Goal: Task Accomplishment & Management: Manage account settings

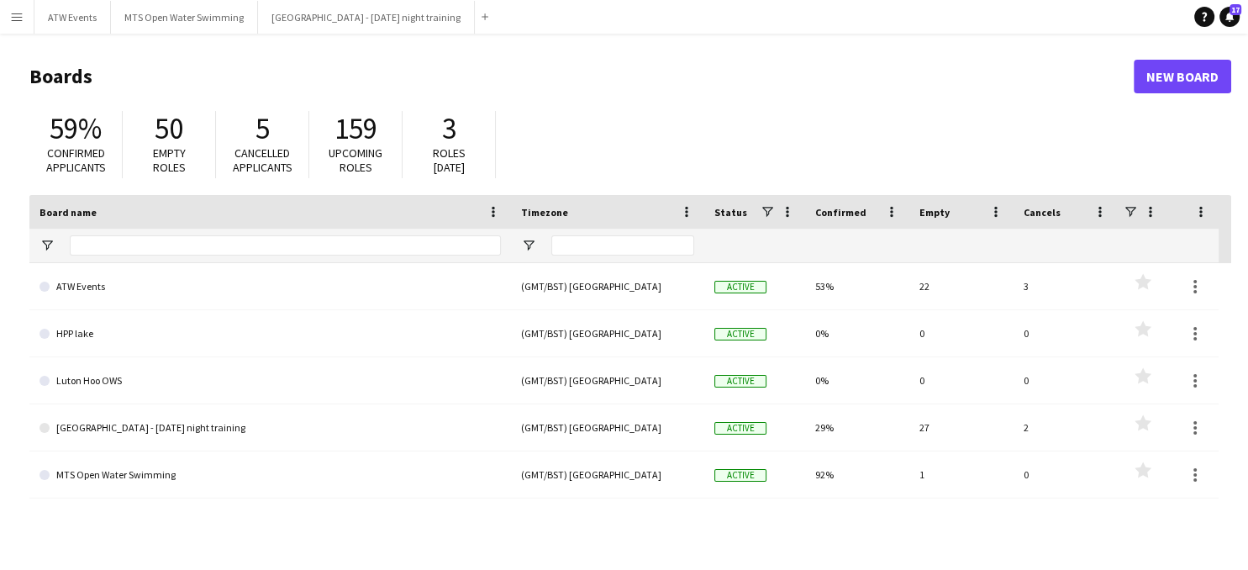
click at [9, 15] on button "Menu" at bounding box center [17, 17] width 34 height 34
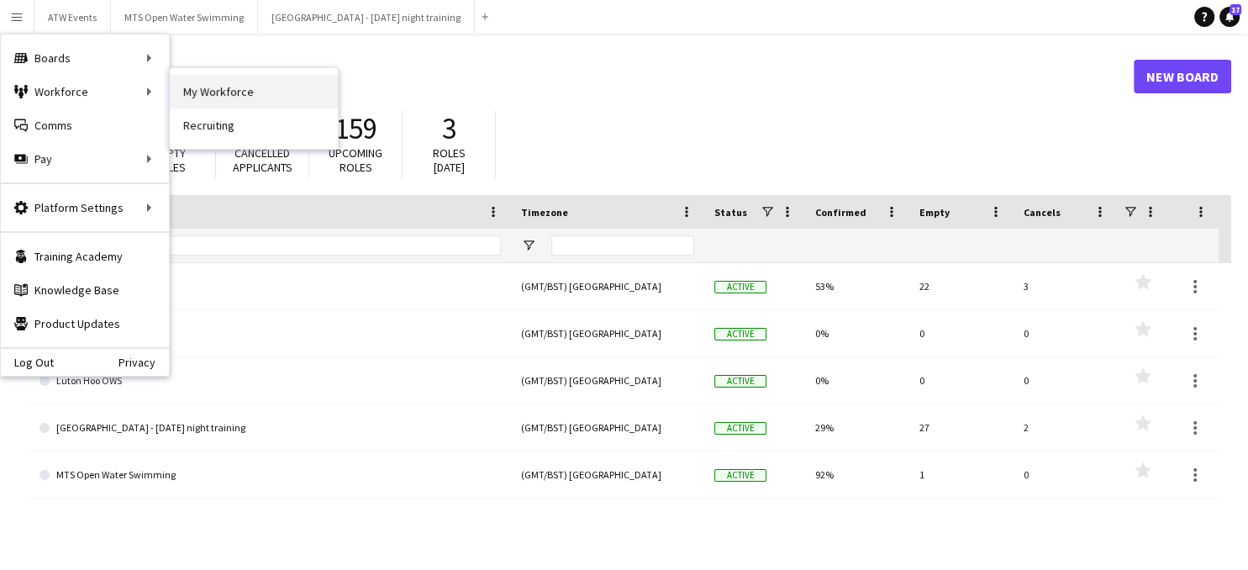
click at [200, 87] on link "My Workforce" at bounding box center [254, 92] width 168 height 34
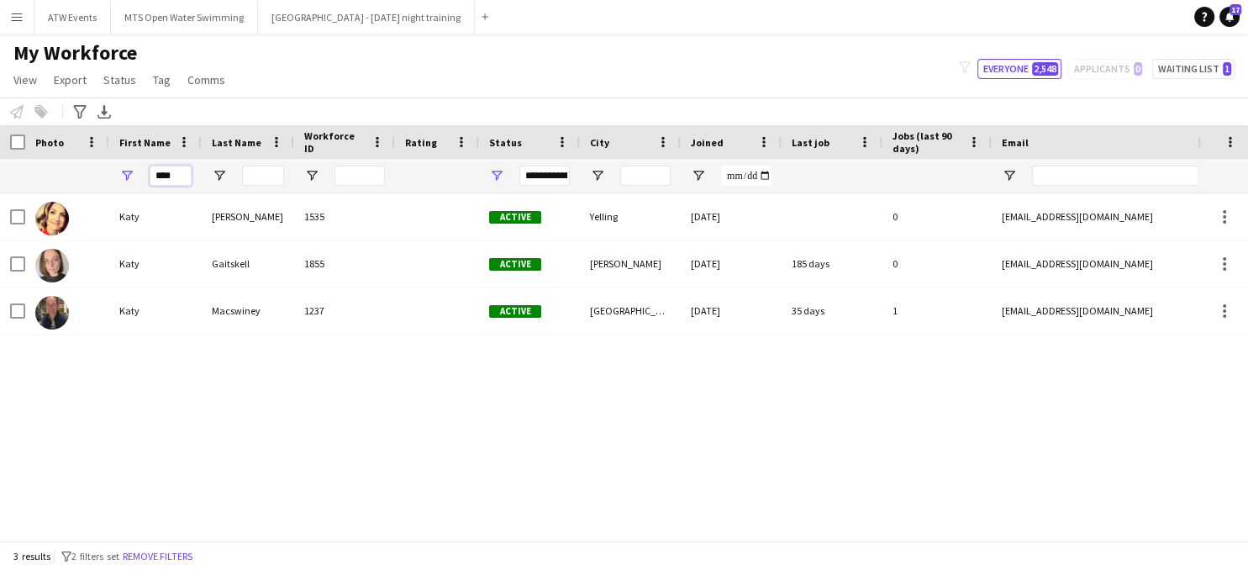
drag, startPoint x: 166, startPoint y: 179, endPoint x: 129, endPoint y: 171, distance: 38.6
click at [129, 171] on div "****" at bounding box center [155, 176] width 92 height 34
type input "*"
type input "*******"
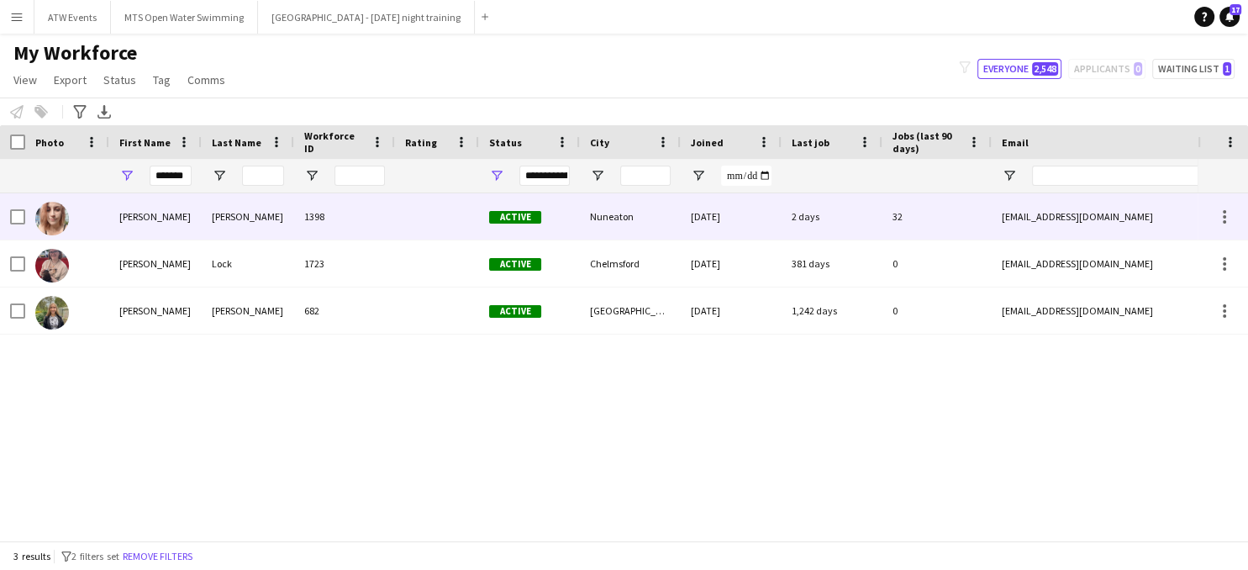
click at [143, 220] on div "[PERSON_NAME]" at bounding box center [155, 216] width 92 height 46
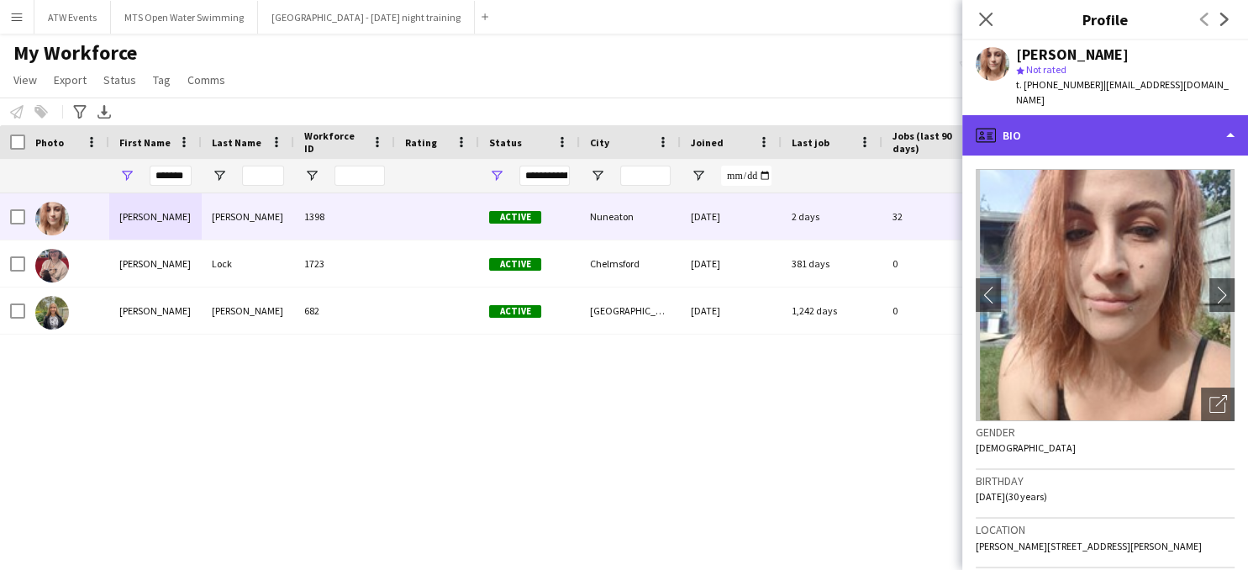
click at [1006, 115] on div "profile Bio" at bounding box center [1105, 135] width 286 height 40
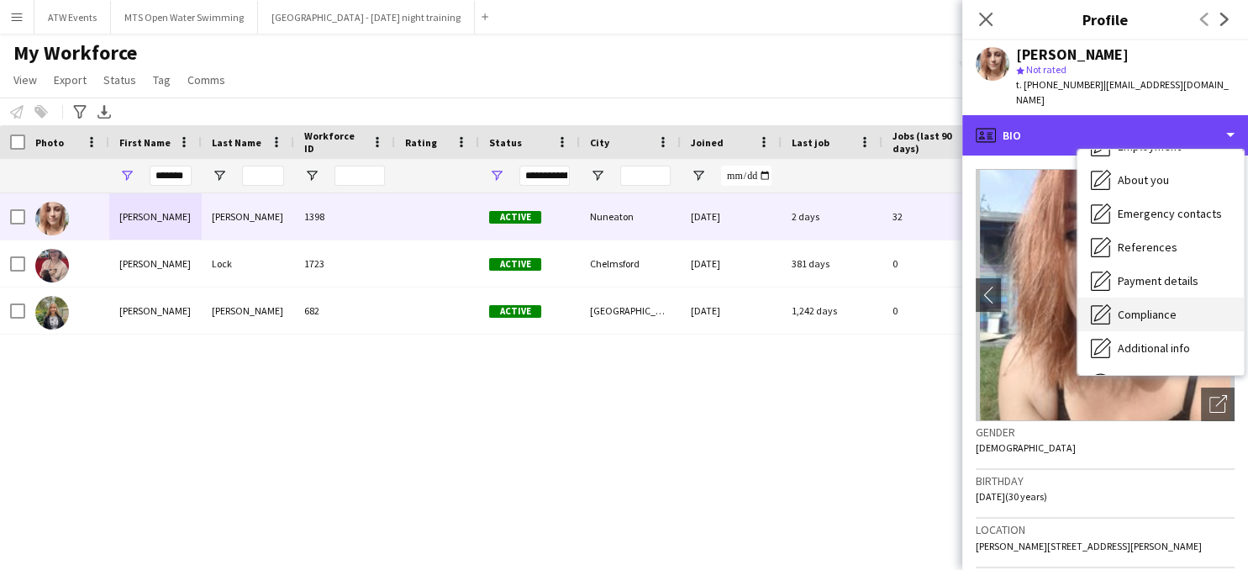
scroll to position [158, 0]
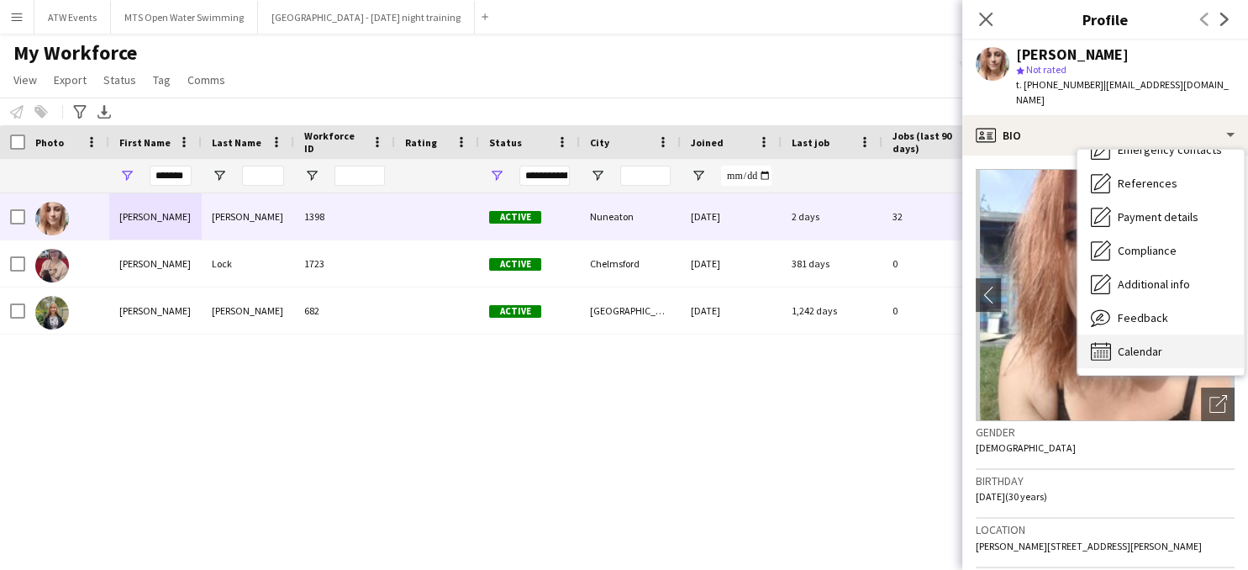
click at [1139, 344] on span "Calendar" at bounding box center [1139, 351] width 45 height 15
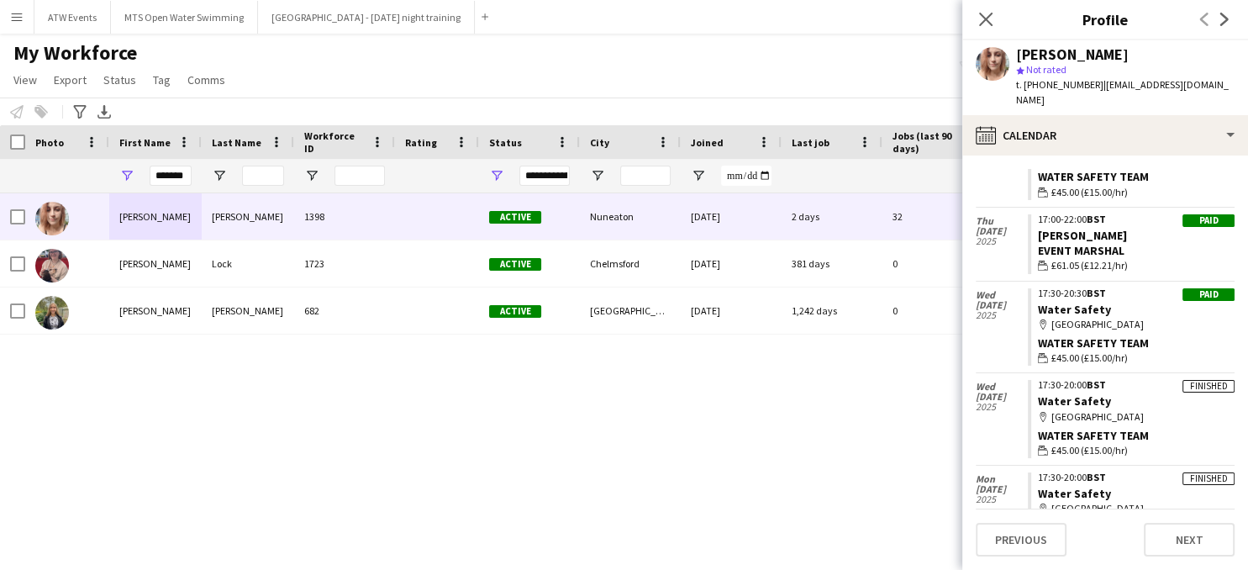
scroll to position [2382, 0]
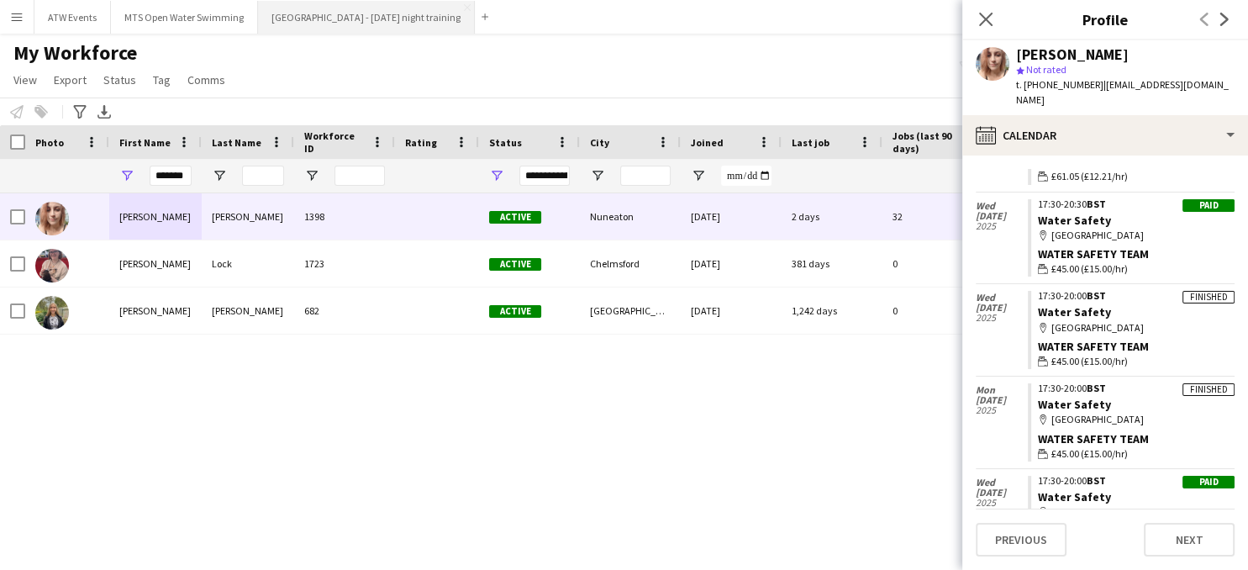
click at [305, 21] on button "[GEOGRAPHIC_DATA] - [DATE] night training Close" at bounding box center [366, 17] width 217 height 33
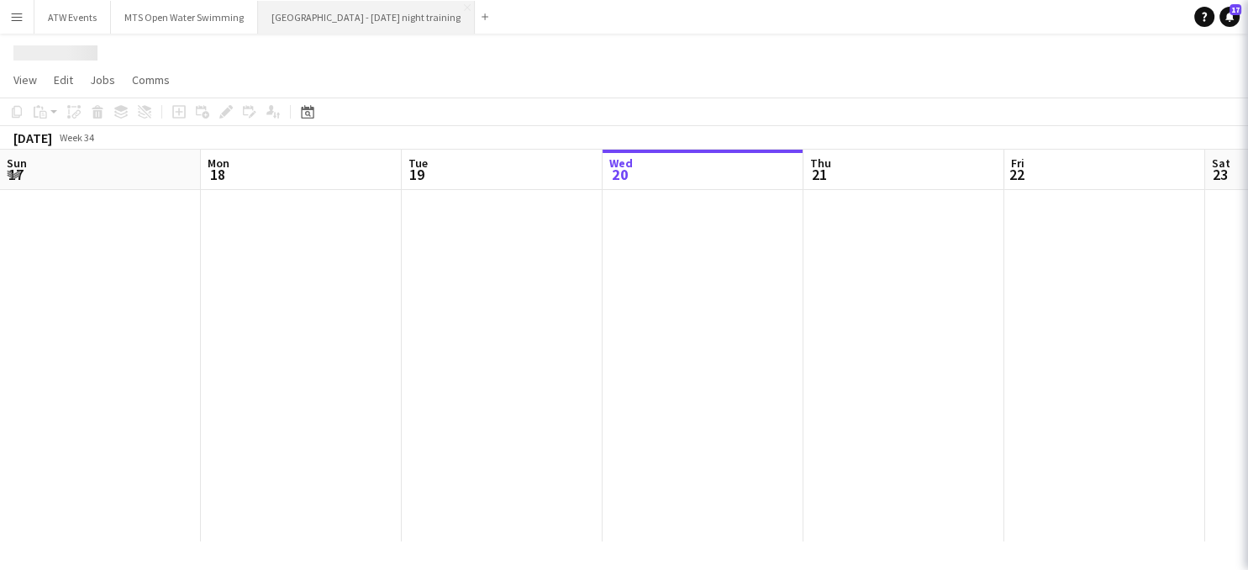
scroll to position [0, 402]
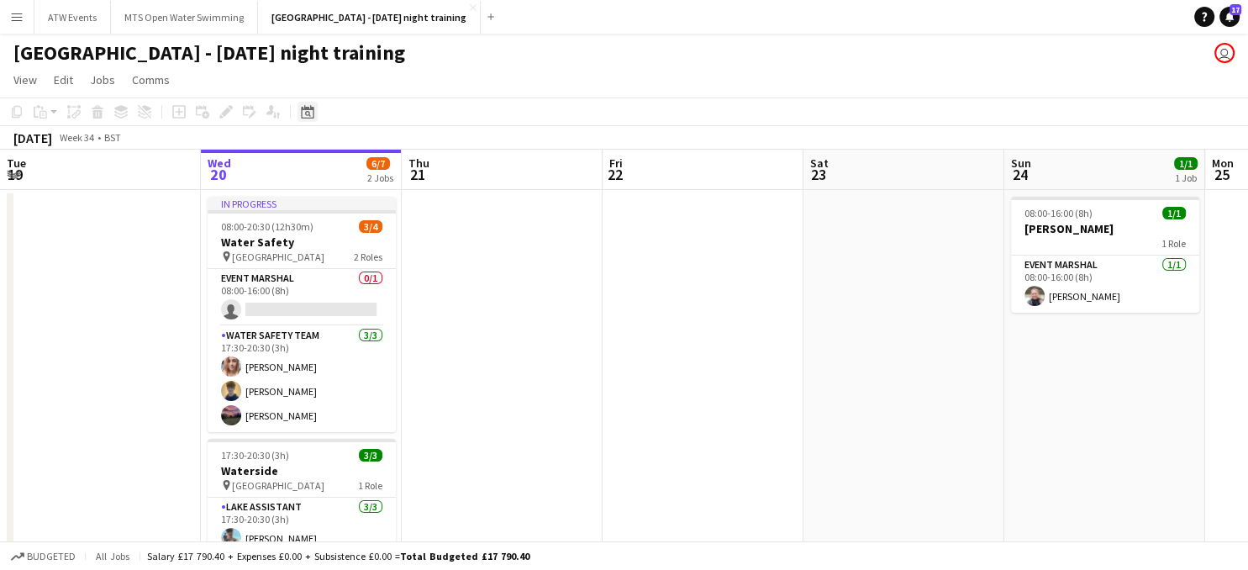
click at [307, 110] on icon at bounding box center [307, 111] width 13 height 13
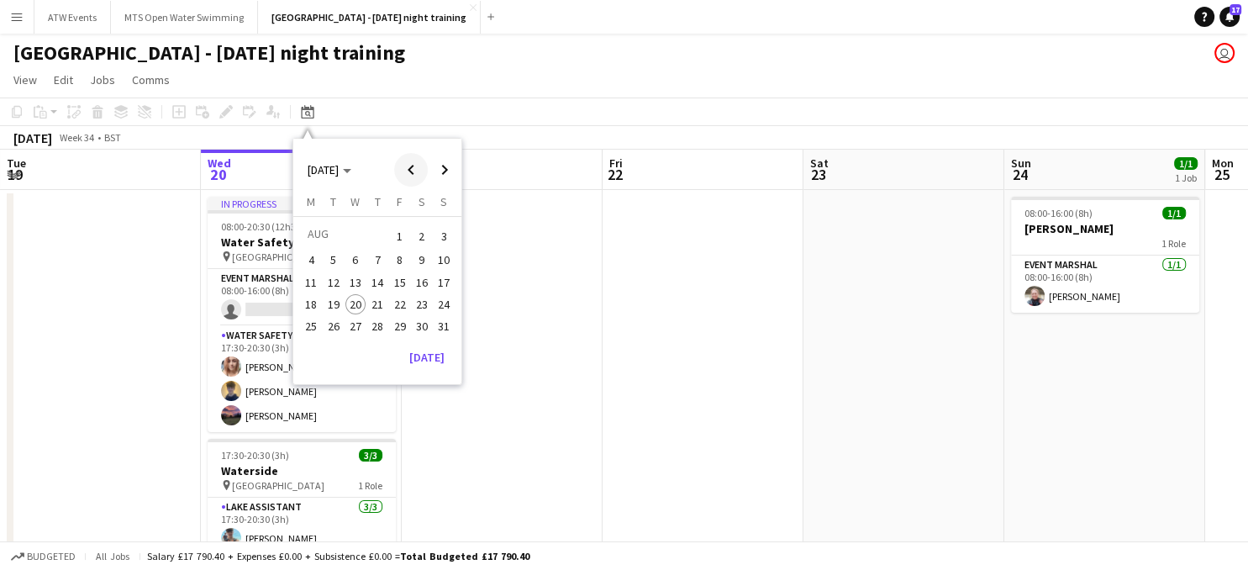
click at [408, 171] on span "Previous month" at bounding box center [411, 170] width 34 height 34
click at [360, 321] on span "23" at bounding box center [355, 322] width 20 height 20
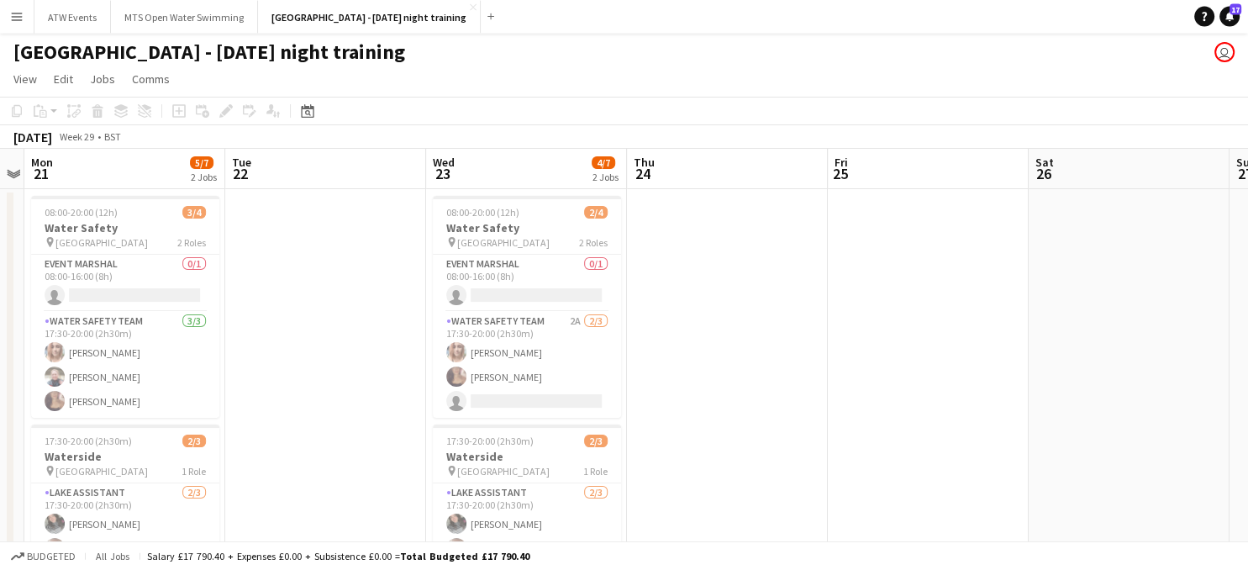
scroll to position [0, 0]
click at [11, 17] on app-icon "Menu" at bounding box center [16, 16] width 13 height 13
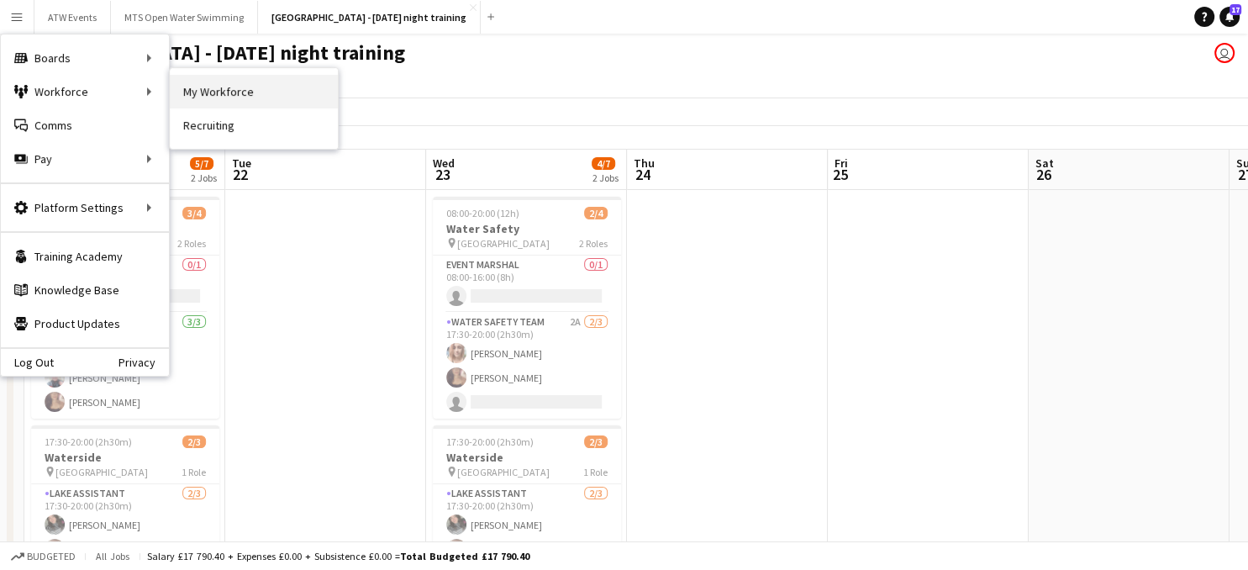
click at [208, 97] on link "My Workforce" at bounding box center [254, 92] width 168 height 34
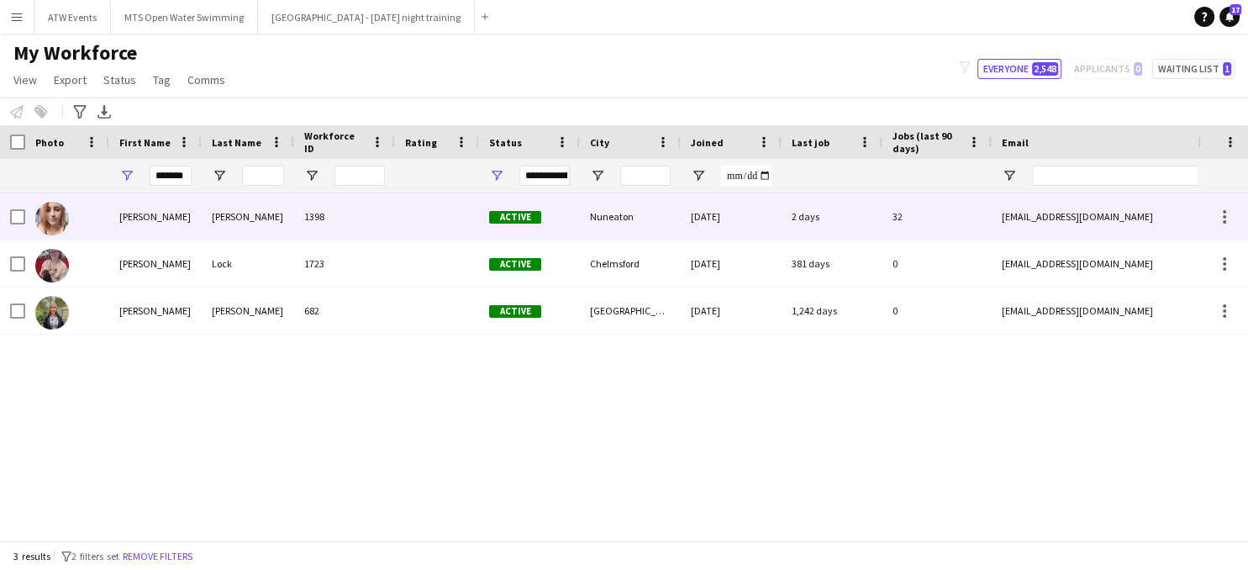
click at [118, 223] on div "[PERSON_NAME]" at bounding box center [155, 216] width 92 height 46
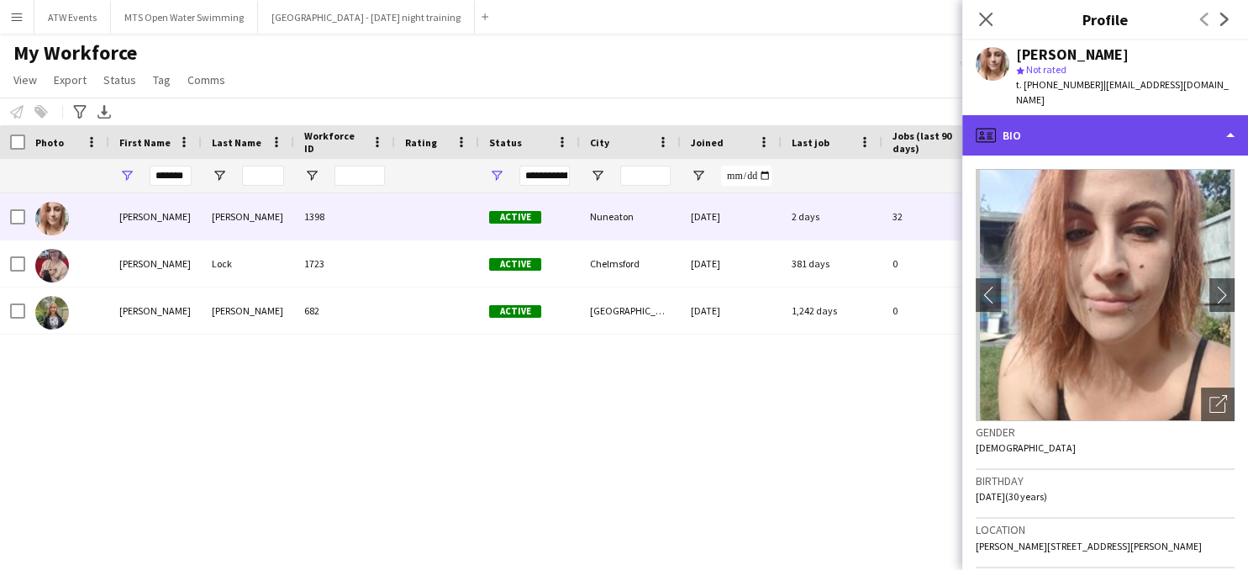
click at [1021, 123] on div "profile Bio" at bounding box center [1105, 135] width 286 height 40
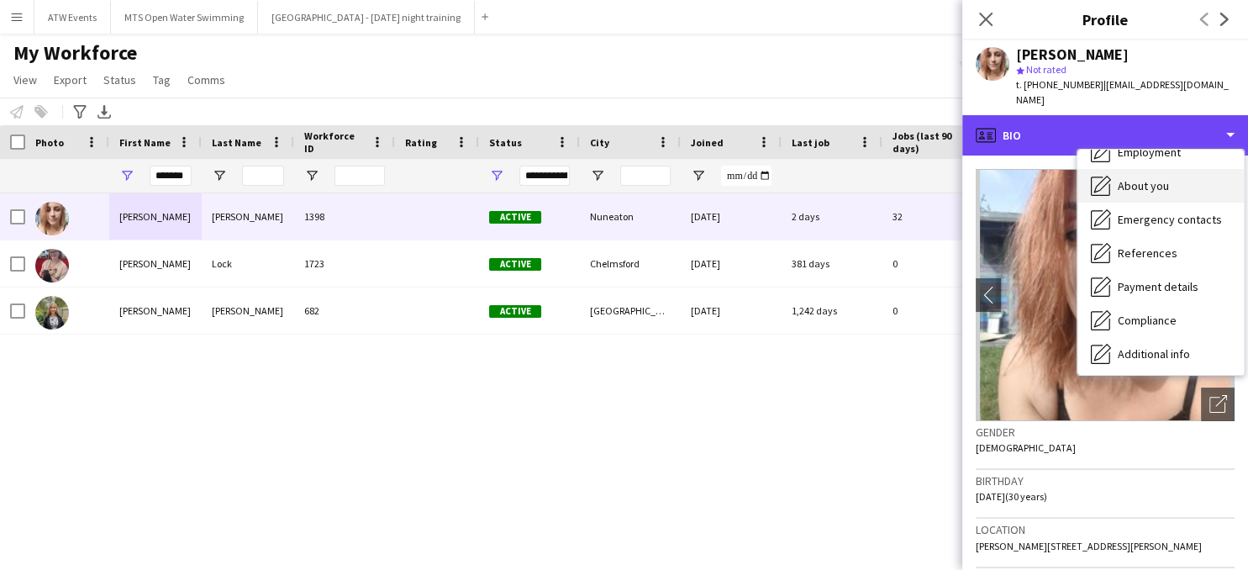
scroll to position [158, 0]
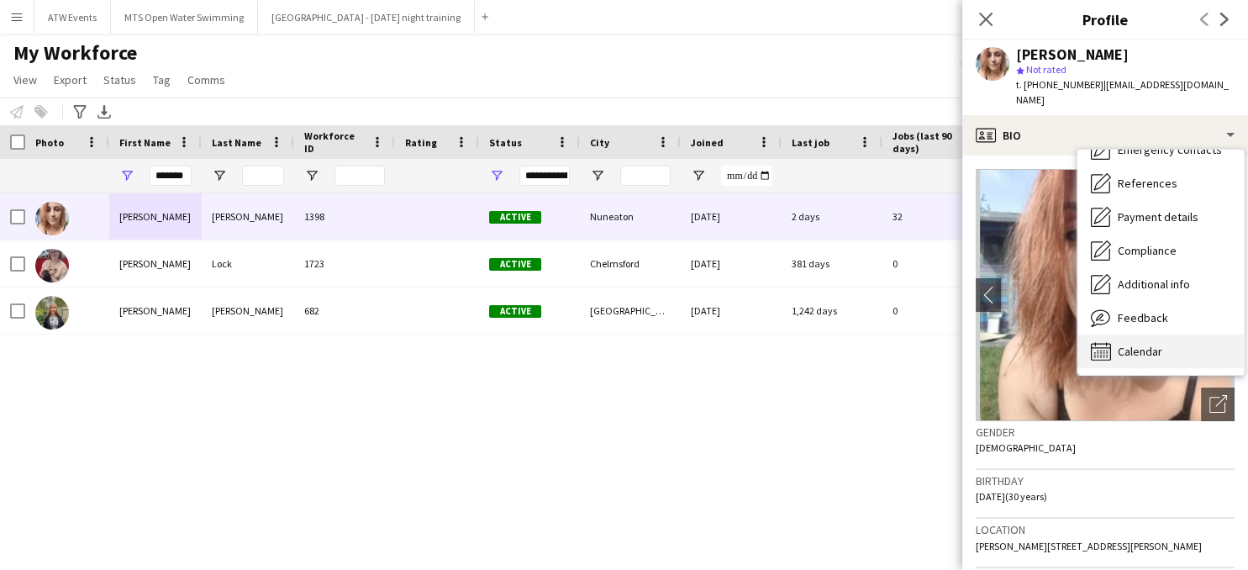
click at [1139, 344] on span "Calendar" at bounding box center [1139, 351] width 45 height 15
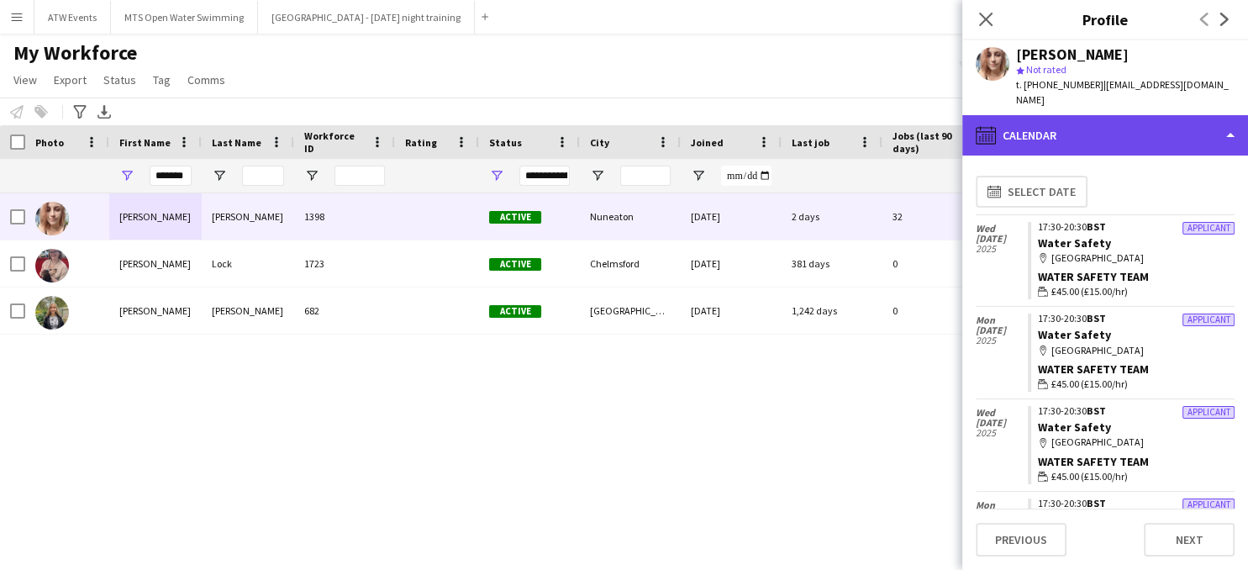
click at [1018, 119] on div "calendar-full Calendar" at bounding box center [1105, 135] width 286 height 40
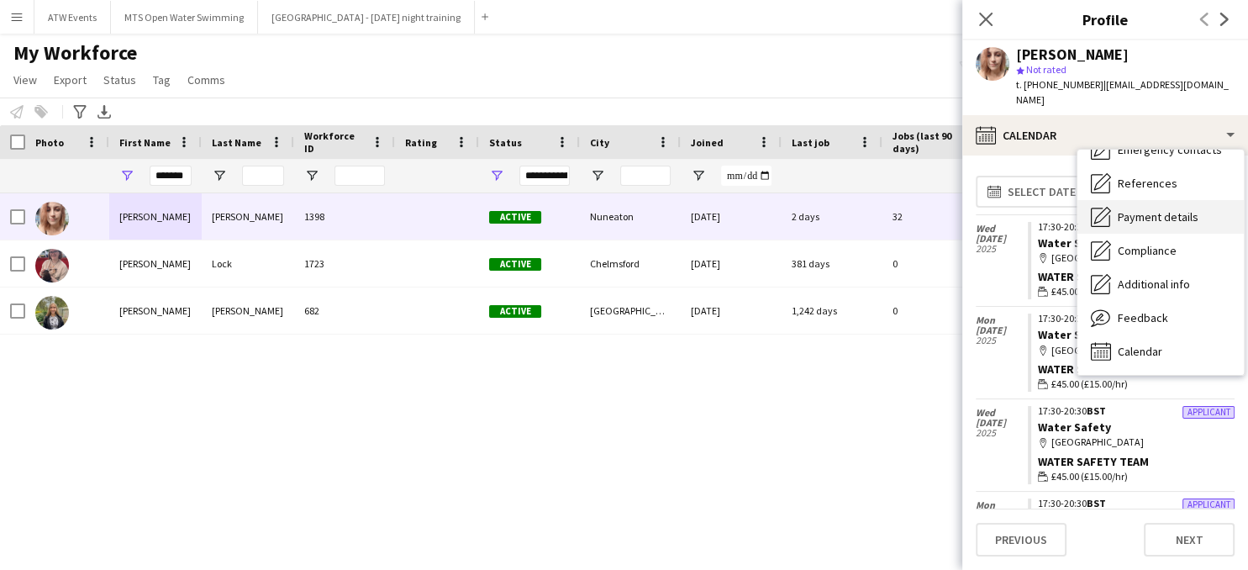
click at [1131, 209] on span "Payment details" at bounding box center [1157, 216] width 81 height 15
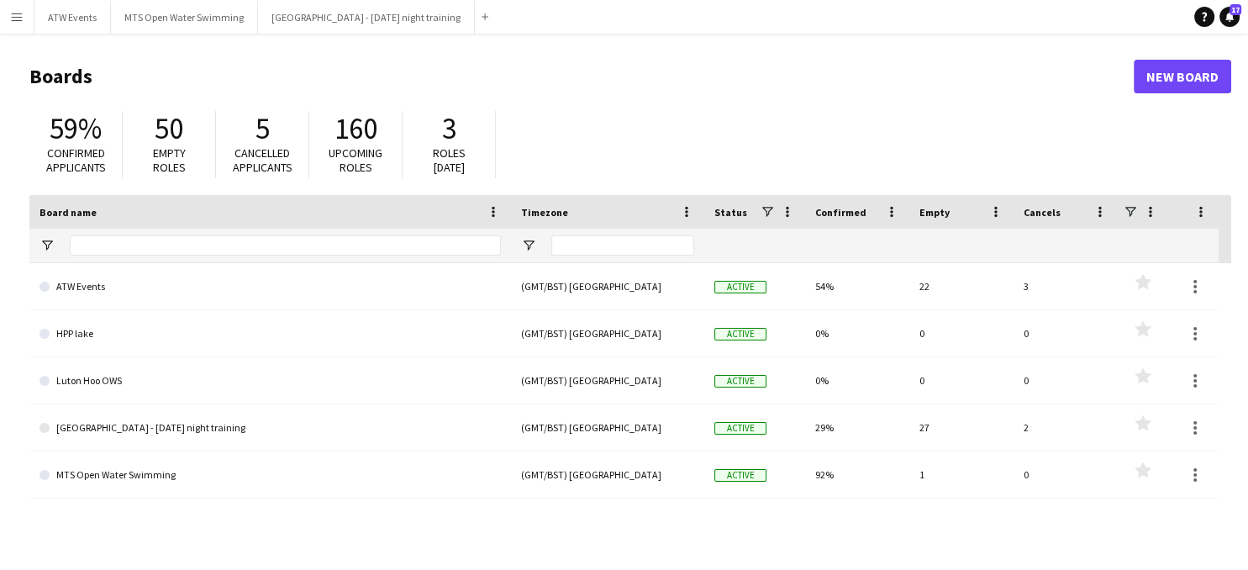
click at [18, 20] on app-icon "Menu" at bounding box center [16, 16] width 13 height 13
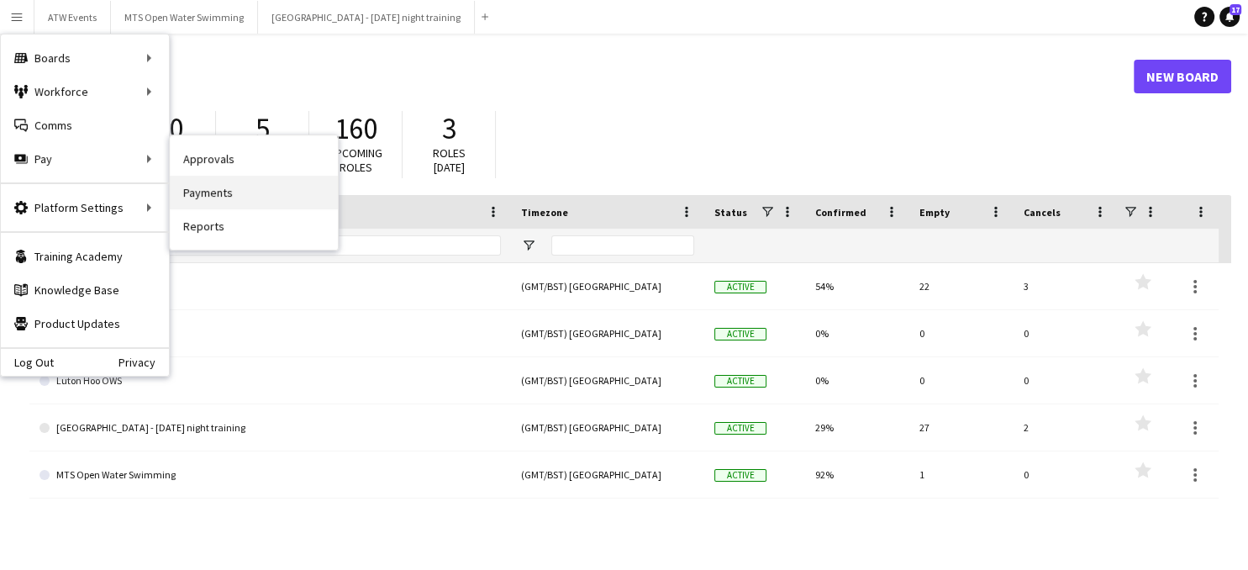
click at [217, 191] on link "Payments" at bounding box center [254, 193] width 168 height 34
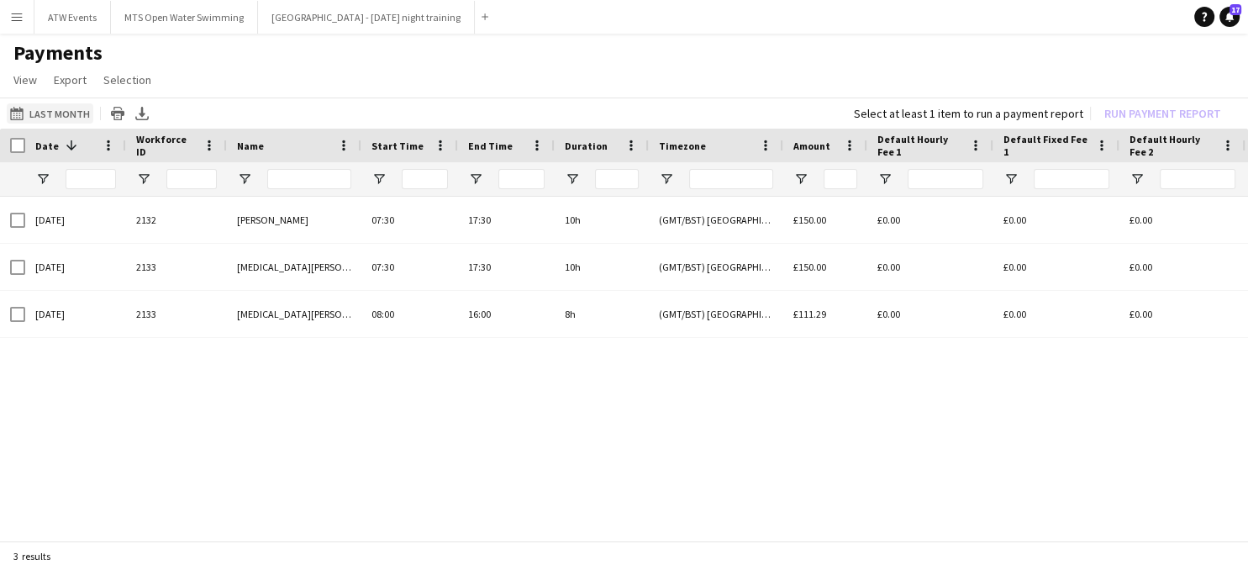
click at [66, 116] on button "Last Month Last Month" at bounding box center [50, 113] width 87 height 20
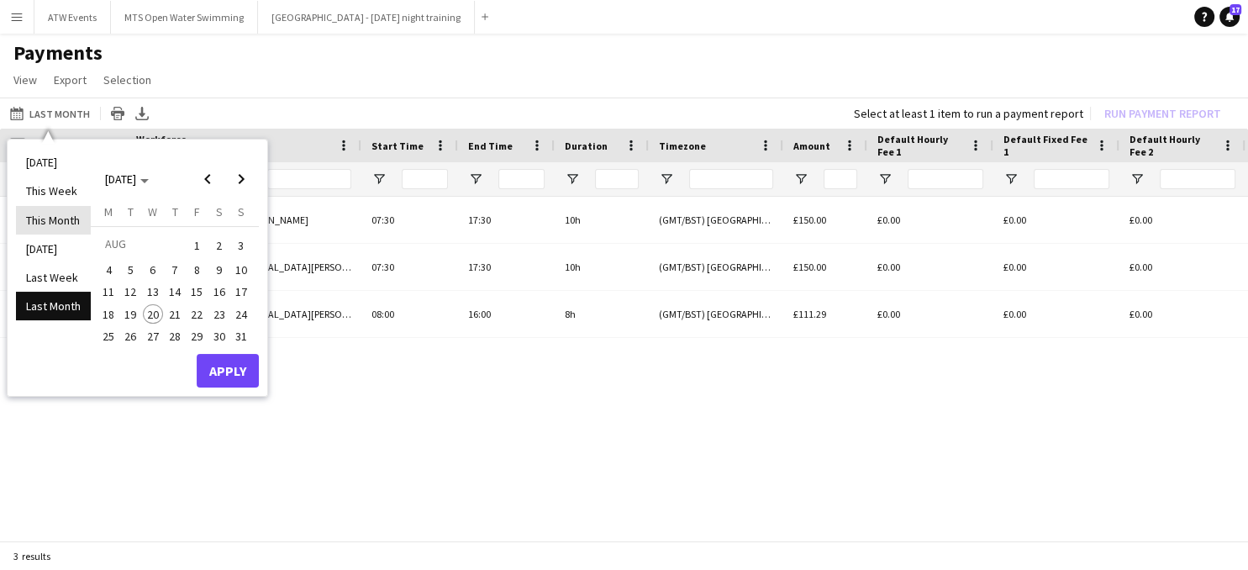
click at [66, 218] on li "This Month" at bounding box center [53, 220] width 75 height 29
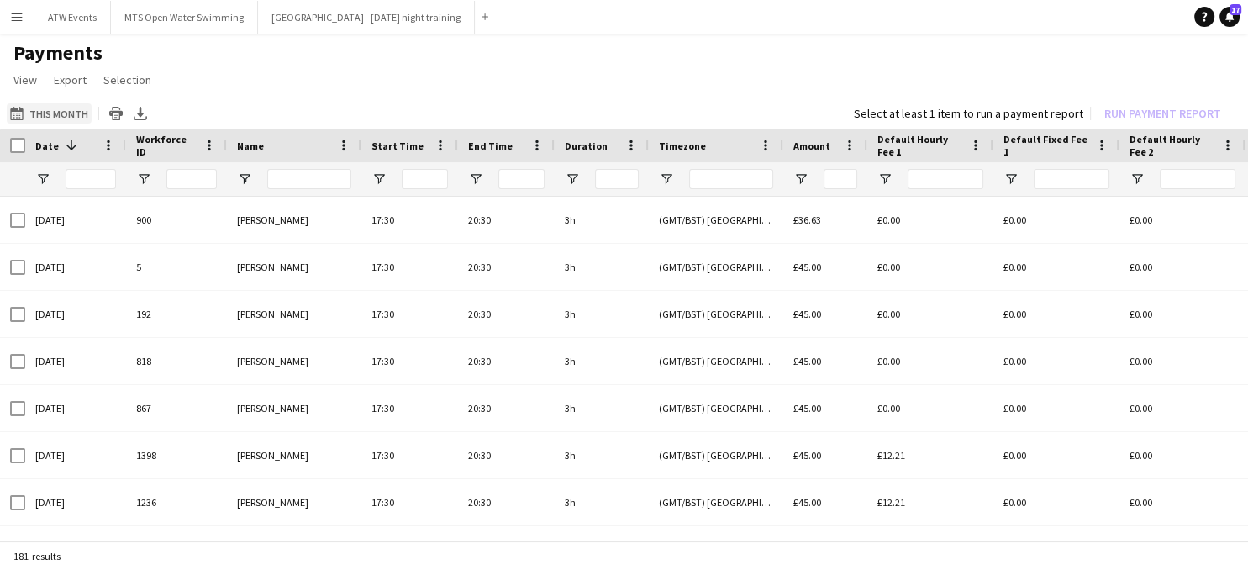
click at [24, 117] on app-icon "Last Month" at bounding box center [19, 113] width 19 height 13
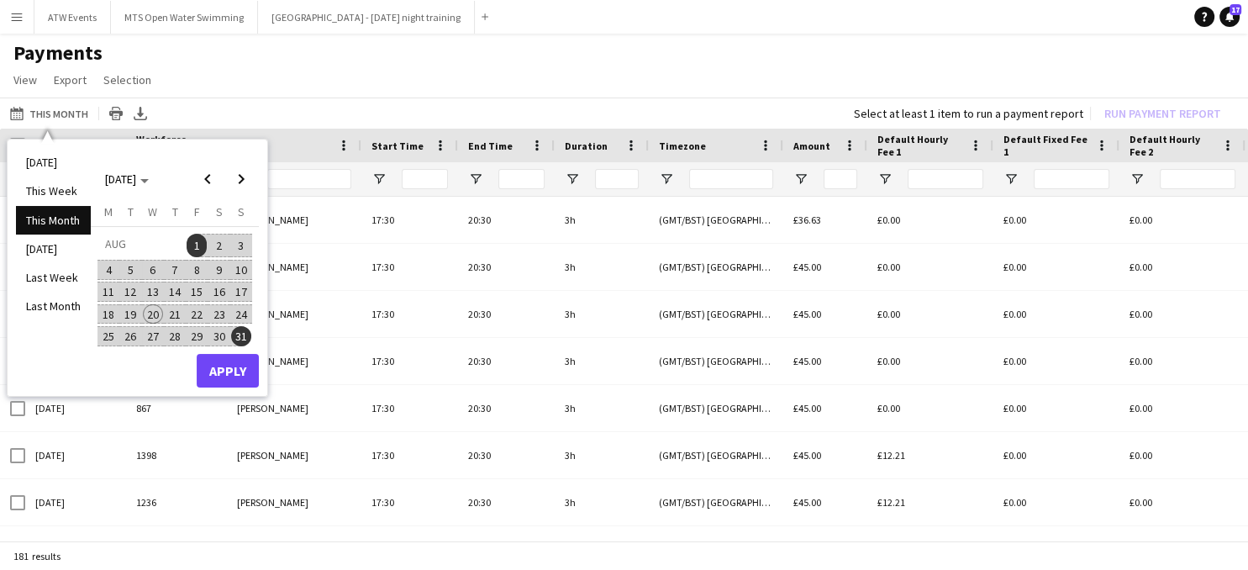
click at [197, 286] on span "15" at bounding box center [197, 291] width 20 height 20
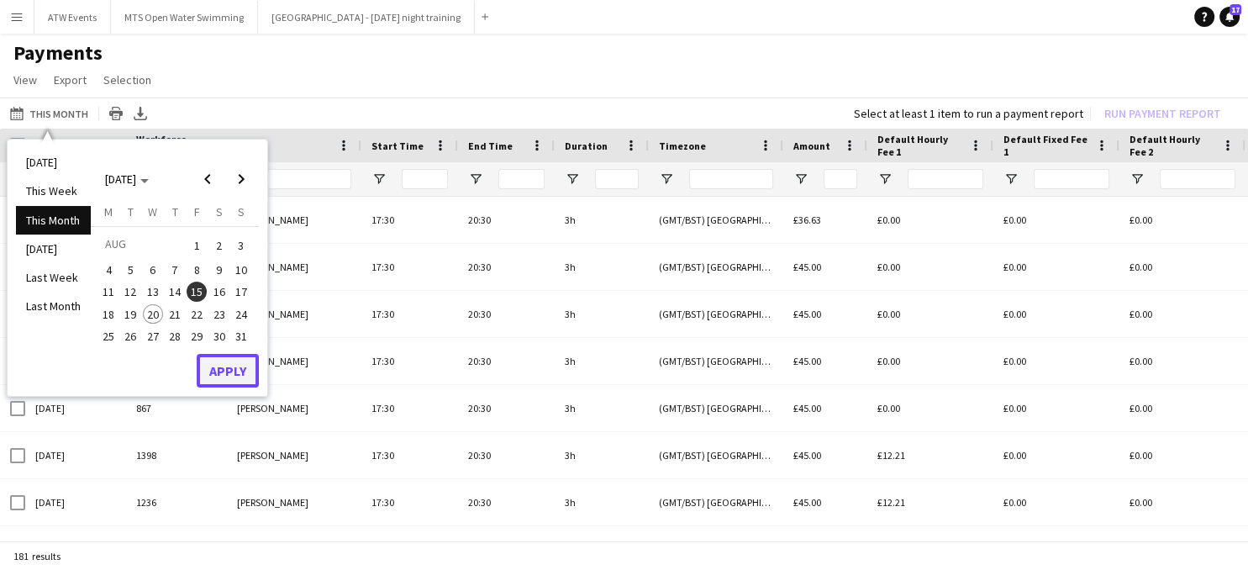
click at [229, 368] on button "Apply" at bounding box center [228, 371] width 62 height 34
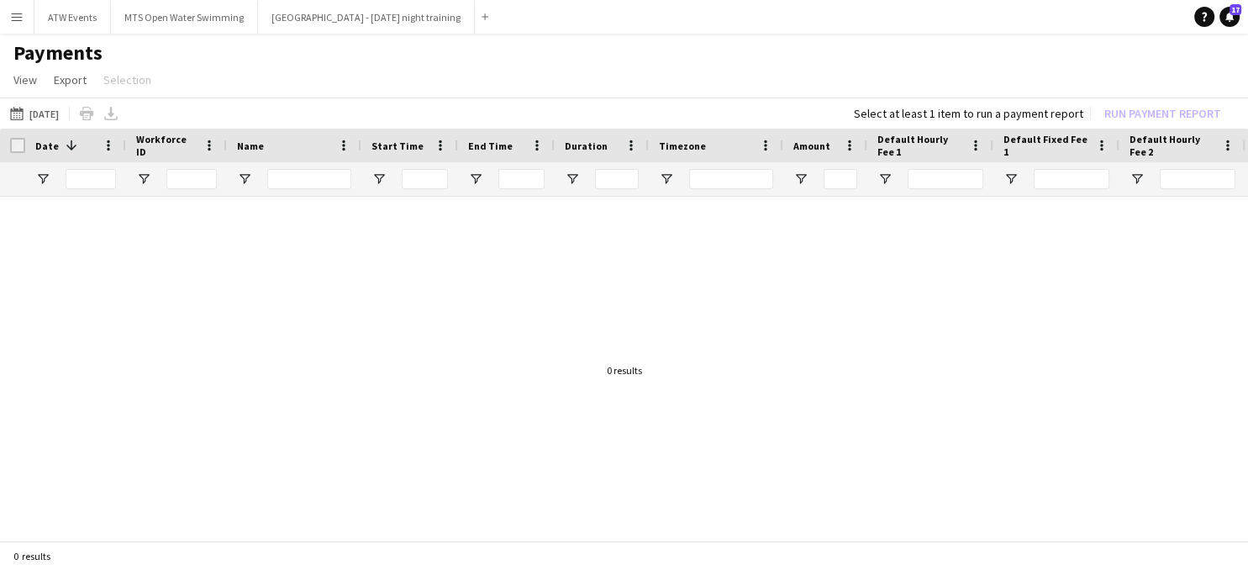
click at [85, 115] on div "Last Month 15-08-2025 Today This Week This Month Yesterday Last Week Last Month…" at bounding box center [624, 112] width 1248 height 31
click at [62, 113] on button "Last Month 15-08-2025" at bounding box center [34, 113] width 55 height 20
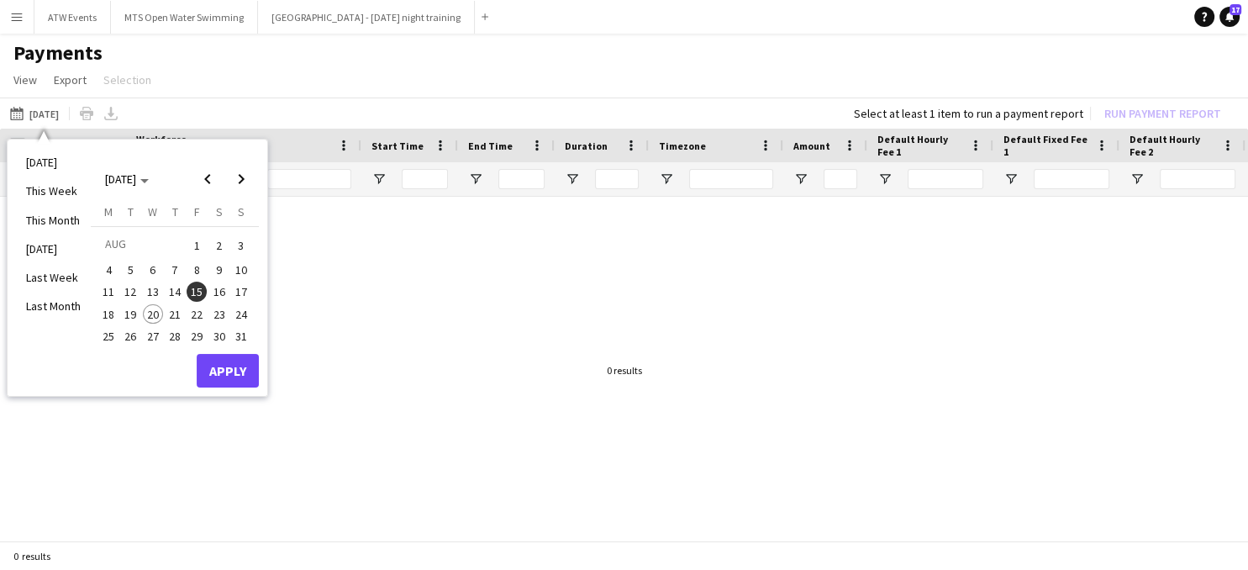
click at [192, 244] on span "1" at bounding box center [197, 246] width 20 height 24
click at [204, 289] on span "15" at bounding box center [197, 291] width 20 height 20
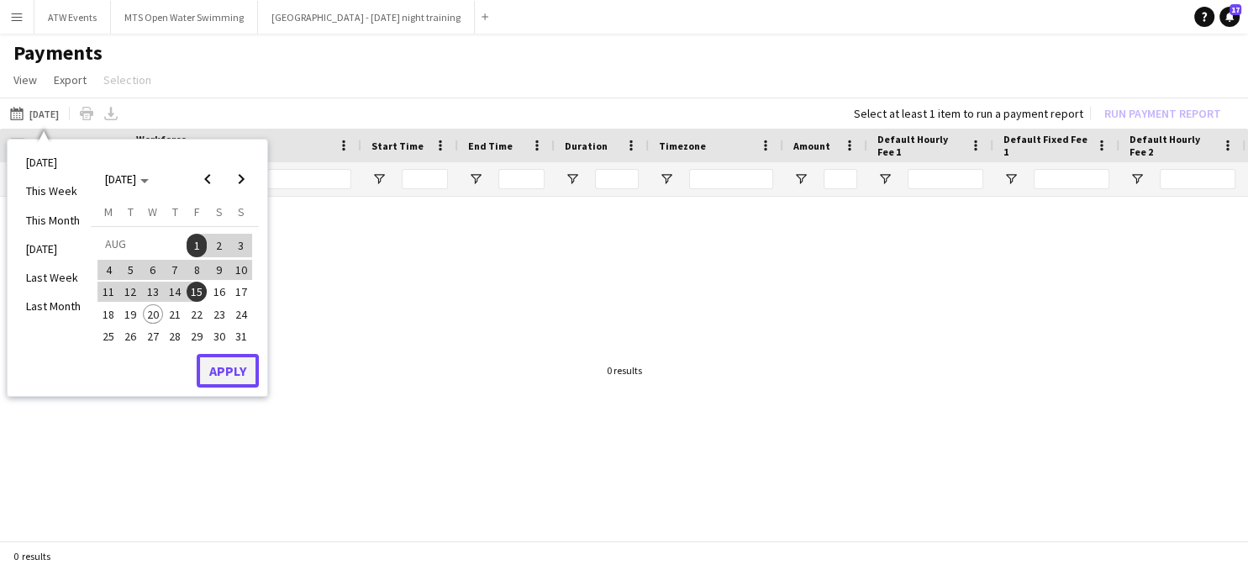
click at [223, 369] on button "Apply" at bounding box center [228, 371] width 62 height 34
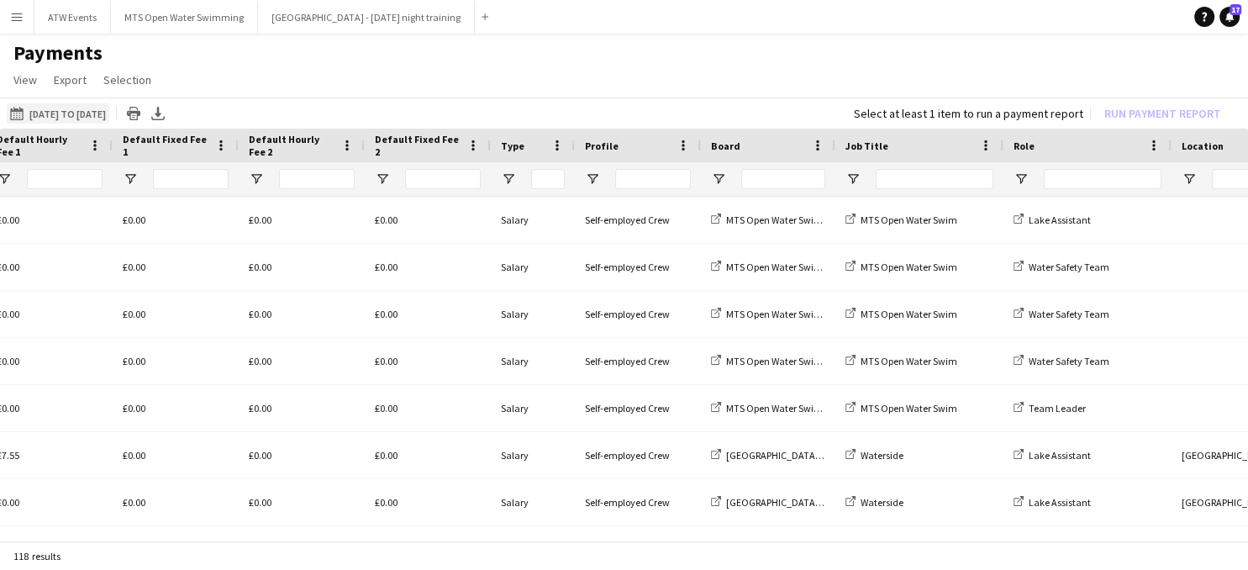
click at [41, 113] on button "Last Month 01-08-2025 to 15-08-2025" at bounding box center [58, 113] width 102 height 20
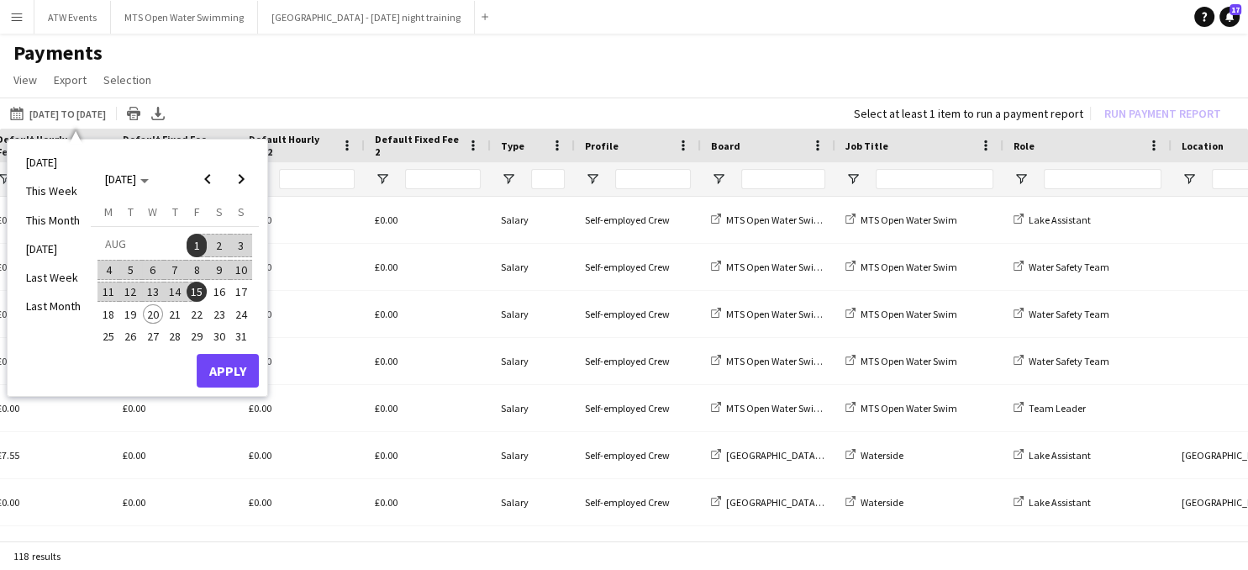
click at [191, 239] on span "1" at bounding box center [197, 246] width 20 height 24
click at [218, 291] on span "16" at bounding box center [219, 291] width 20 height 20
click at [243, 285] on span "17" at bounding box center [241, 291] width 20 height 20
